Goal: Communication & Community: Ask a question

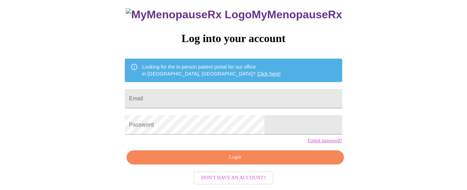
scroll to position [54, 0]
click at [298, 89] on input "Email" at bounding box center [233, 98] width 217 height 19
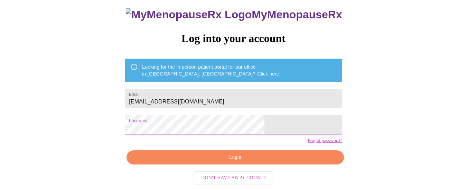
click at [232, 89] on input "[EMAIL_ADDRESS][DOMAIN_NAME]" at bounding box center [233, 98] width 217 height 19
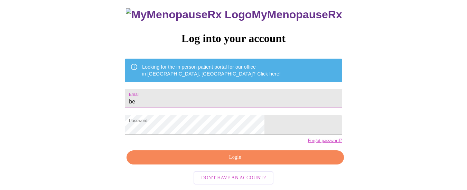
type input "b"
type input "[EMAIL_ADDRESS][DOMAIN_NAME]"
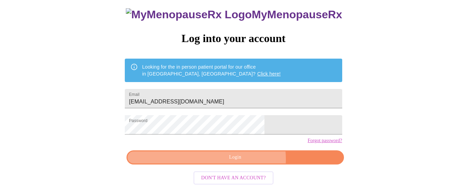
click at [245, 161] on span "Login" at bounding box center [234, 157] width 201 height 9
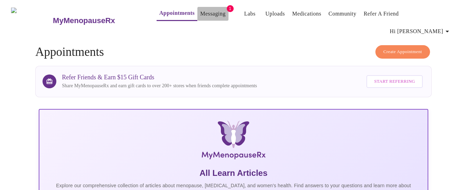
click at [212, 13] on button "Messaging" at bounding box center [212, 14] width 31 height 14
click at [200, 14] on link "Messaging" at bounding box center [212, 14] width 25 height 10
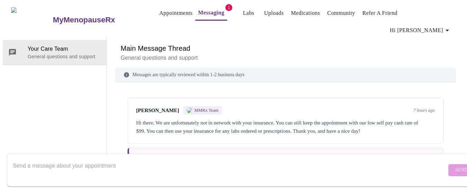
click at [167, 13] on link "Appointments" at bounding box center [175, 13] width 33 height 10
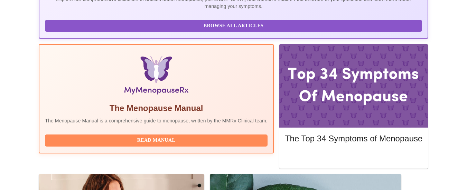
scroll to position [188, 0]
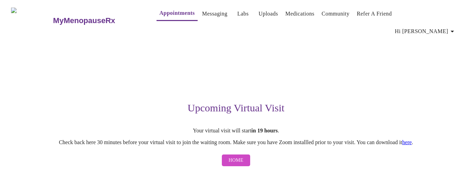
click at [246, 155] on button "Home" at bounding box center [236, 161] width 29 height 12
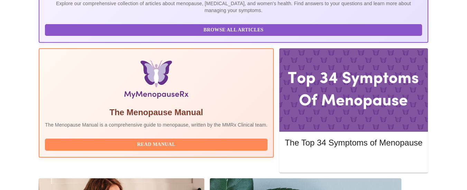
scroll to position [188, 0]
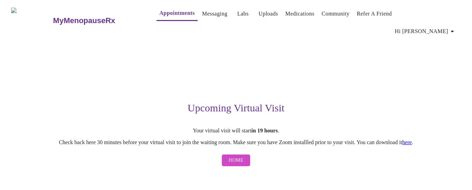
click at [440, 27] on span "Hi [PERSON_NAME]" at bounding box center [425, 32] width 61 height 10
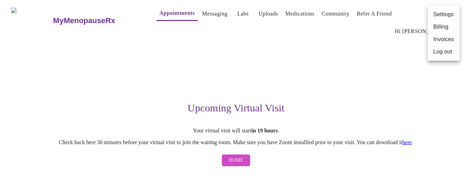
click at [210, 22] on div at bounding box center [236, 95] width 472 height 190
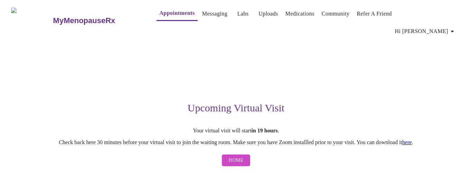
click at [209, 15] on link "Messaging" at bounding box center [214, 14] width 25 height 10
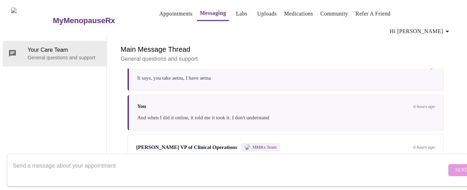
scroll to position [101, 0]
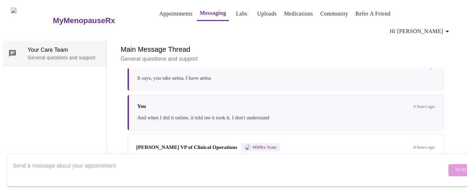
click at [77, 46] on span "Your Care Team" at bounding box center [64, 50] width 73 height 8
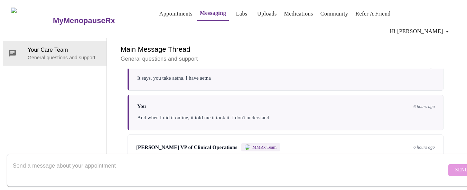
scroll to position [26, 0]
click at [46, 161] on textarea "Send a message about your appointment" at bounding box center [229, 170] width 433 height 22
type textarea "c"
type textarea "please cancel my appointment"
click at [455, 166] on span "Send" at bounding box center [461, 170] width 13 height 9
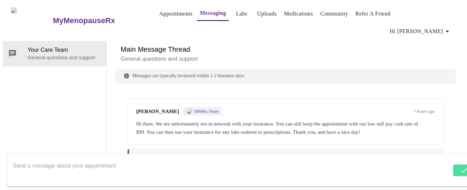
scroll to position [0, 0]
click at [168, 16] on link "Appointments" at bounding box center [175, 14] width 33 height 10
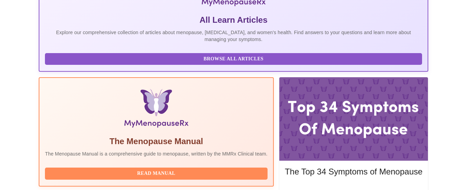
scroll to position [188, 0]
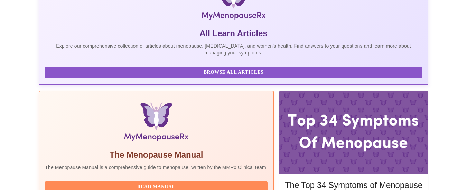
scroll to position [133, 0]
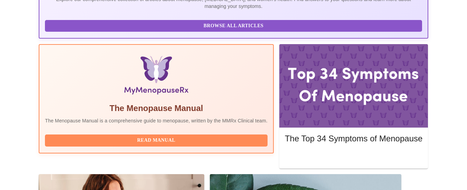
scroll to position [188, 0]
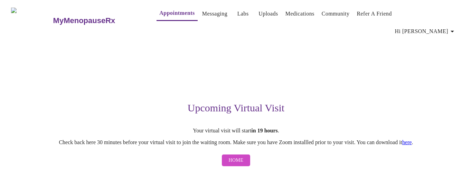
click at [439, 27] on span "Hi [PERSON_NAME]" at bounding box center [425, 32] width 61 height 10
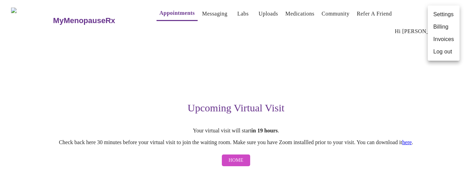
click at [191, 17] on div at bounding box center [236, 95] width 472 height 190
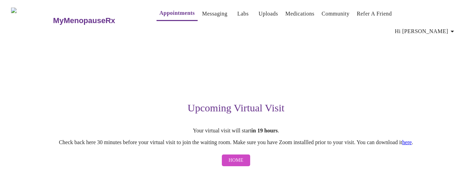
click at [202, 17] on link "Messaging" at bounding box center [214, 14] width 25 height 10
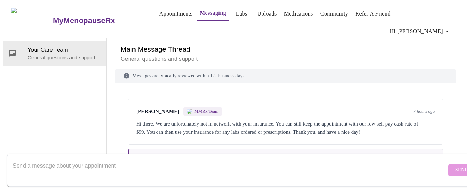
scroll to position [143, 0]
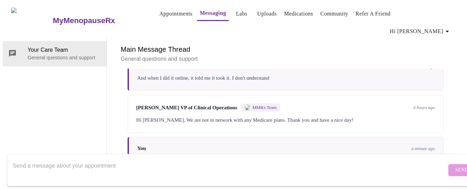
click at [122, 157] on div at bounding box center [229, 170] width 433 height 27
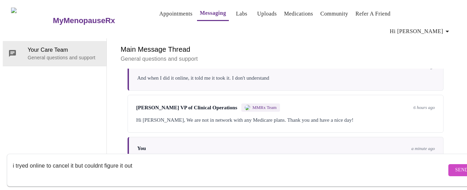
type textarea "i tryed online to cancel it but couldnt figure it out"
click at [455, 166] on span "Send" at bounding box center [461, 170] width 13 height 9
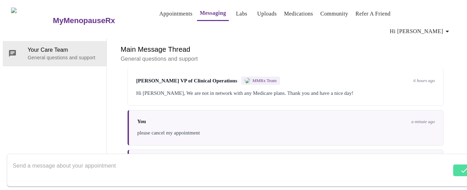
scroll to position [184, 0]
